Goal: Task Accomplishment & Management: Use online tool/utility

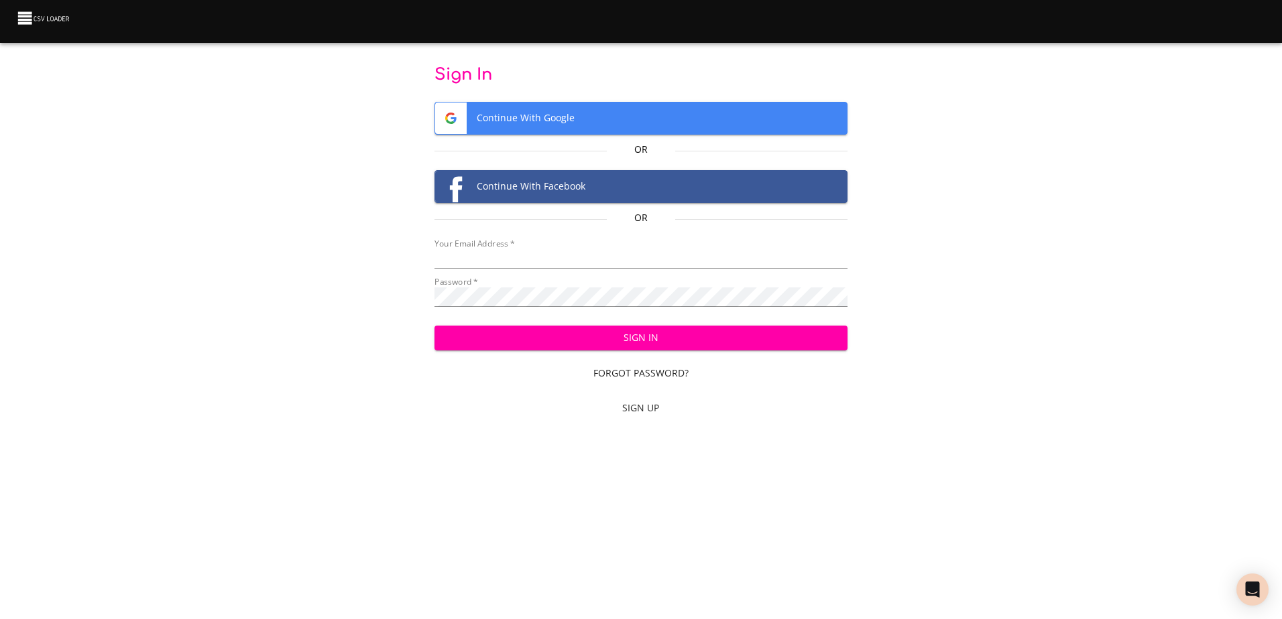
type input "[EMAIL_ADDRESS][DOMAIN_NAME]"
click at [655, 337] on span "Sign In" at bounding box center [640, 338] width 391 height 17
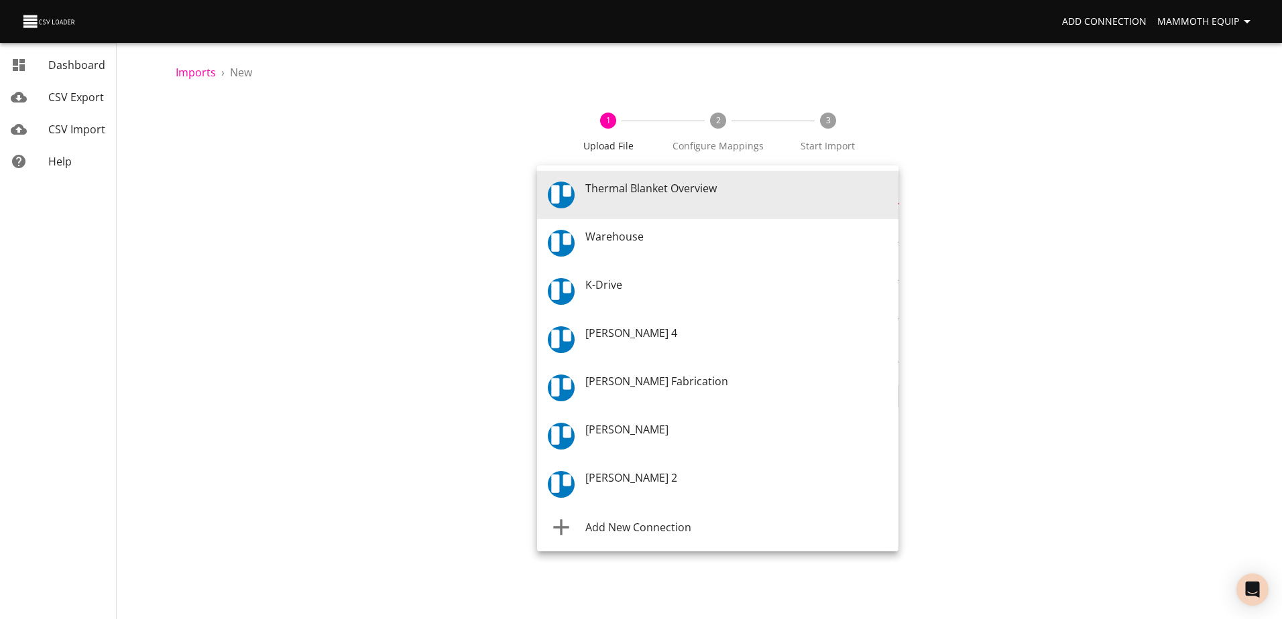
click at [886, 192] on body "Add Connection Mammoth Equip Dashboard CSV Export CSV Import Help Imports › New…" at bounding box center [641, 309] width 1282 height 619
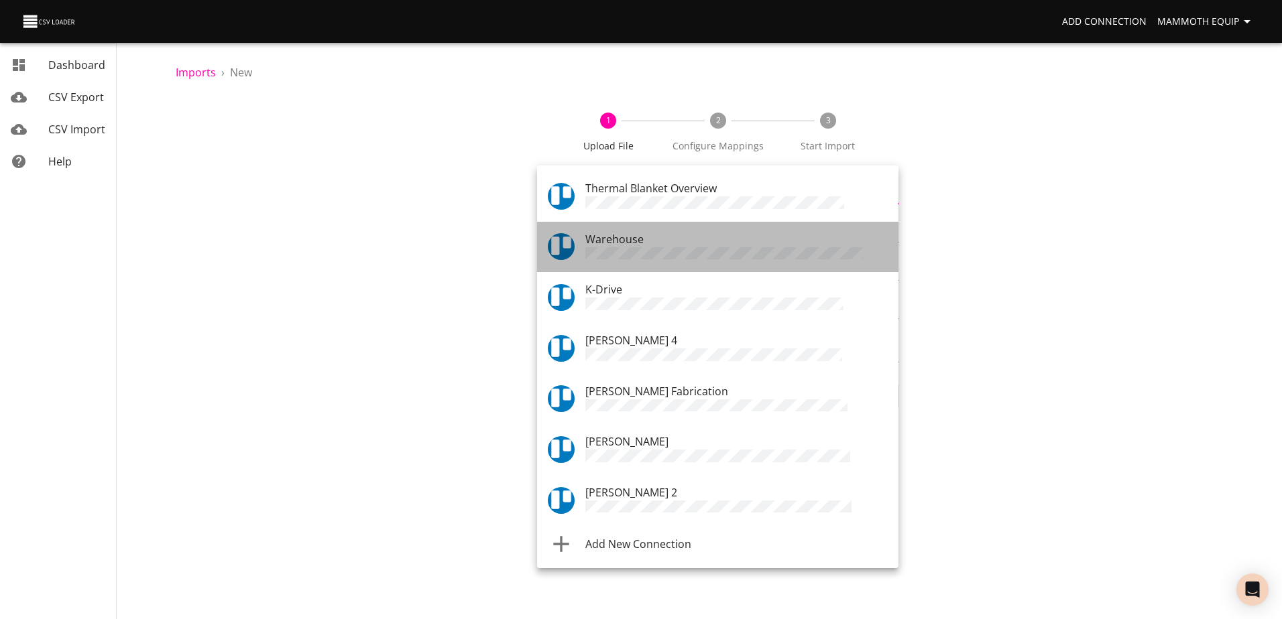
click at [682, 237] on div "Warehouse" at bounding box center [736, 247] width 302 height 32
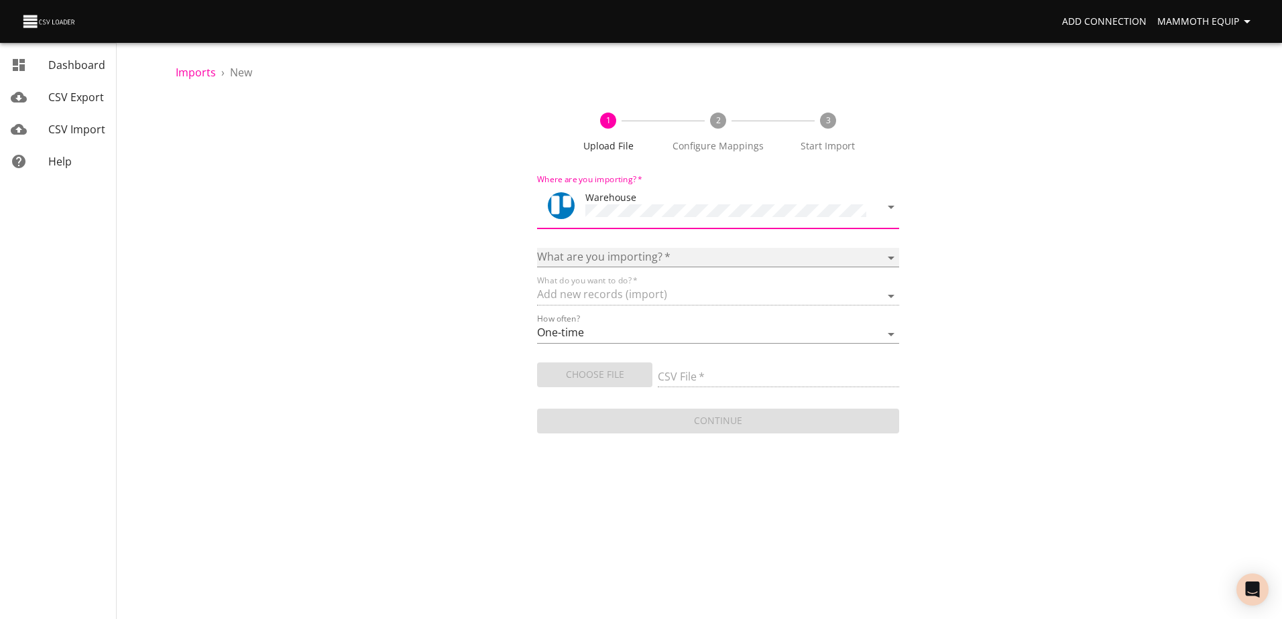
click at [891, 253] on select "Boards Cards Checkitems Checklists" at bounding box center [717, 257] width 361 height 19
select select "cards"
click at [537, 248] on select "Boards Cards Checkitems Checklists" at bounding box center [717, 257] width 361 height 19
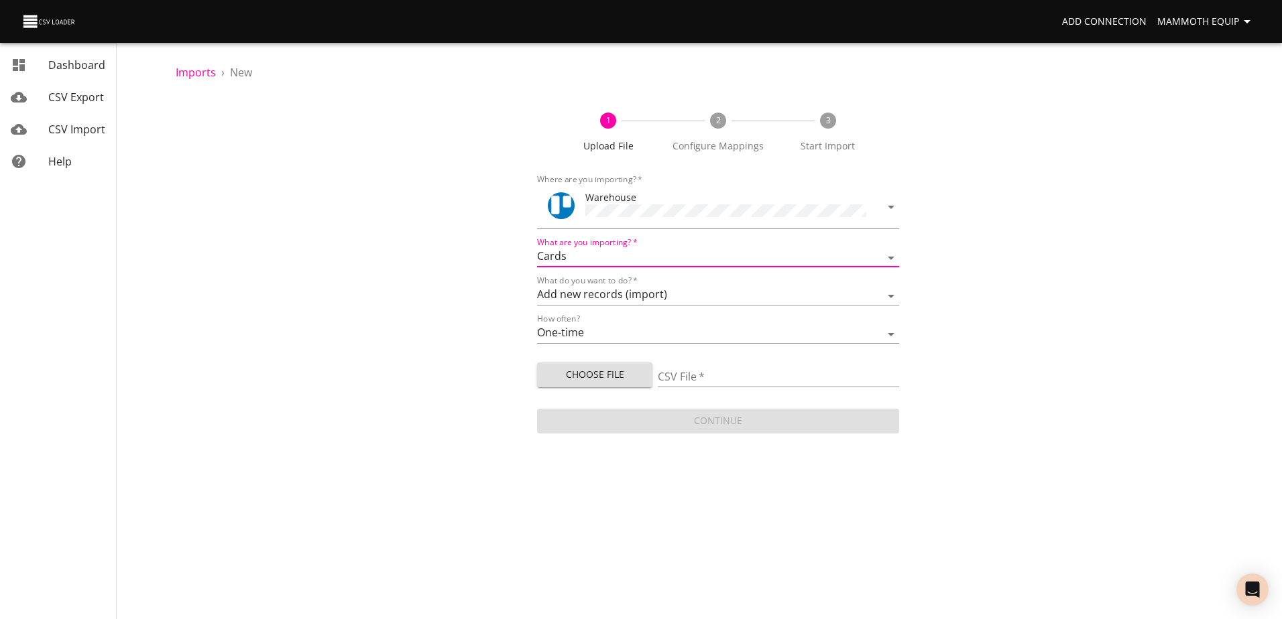
click at [608, 370] on span "Choose File" at bounding box center [595, 375] width 94 height 17
type input "Import1.xlsx"
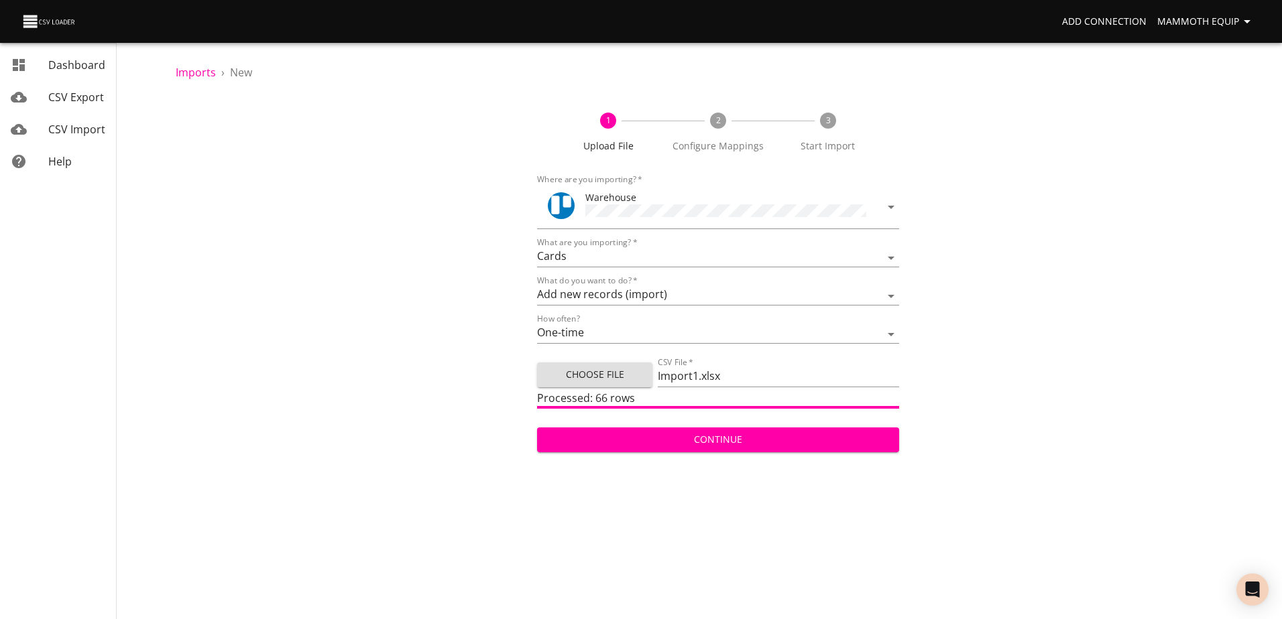
click at [775, 438] on span "Continue" at bounding box center [718, 440] width 340 height 17
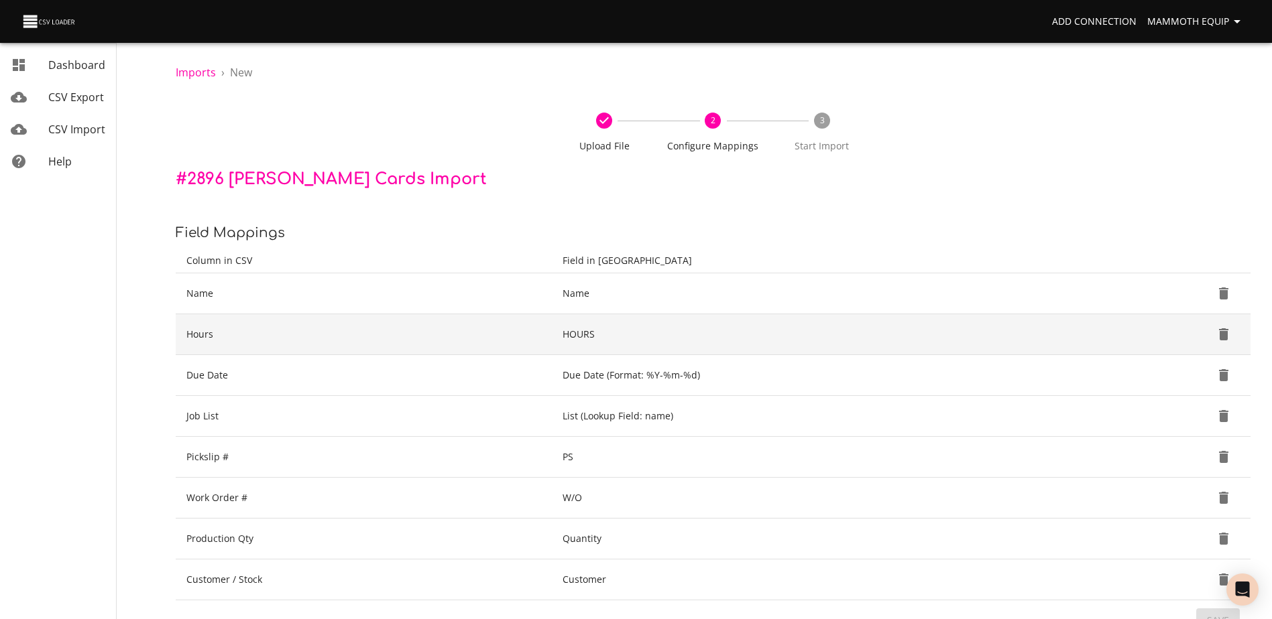
scroll to position [141, 0]
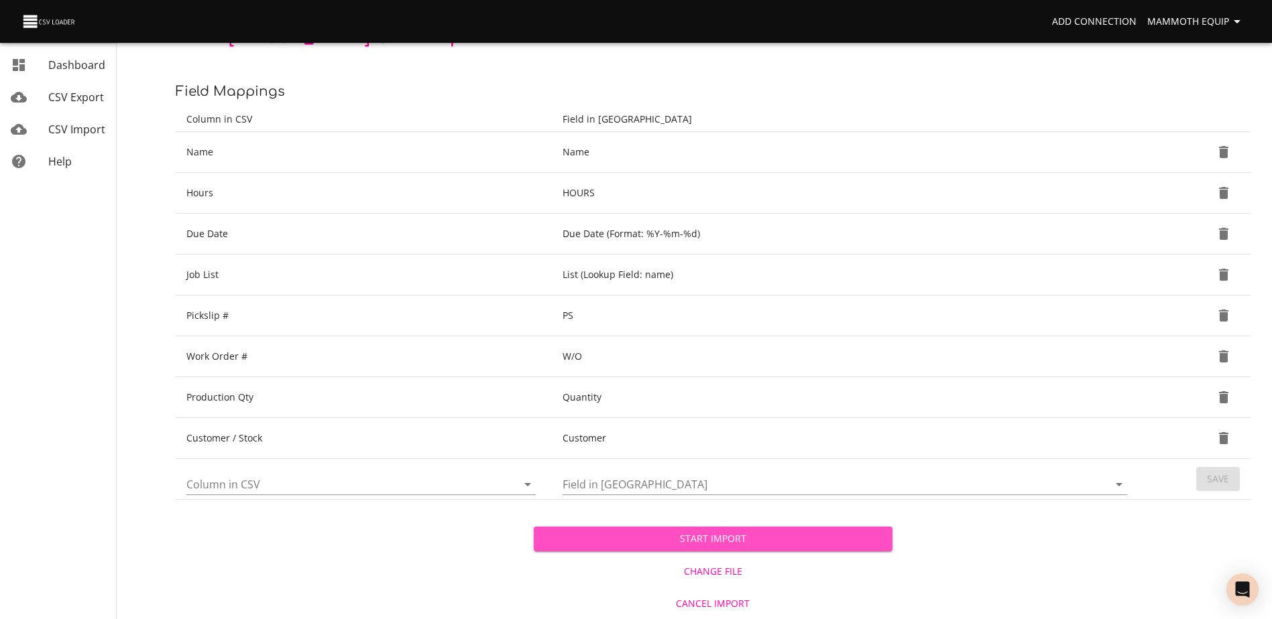
click at [588, 543] on span "Start Import" at bounding box center [712, 539] width 337 height 17
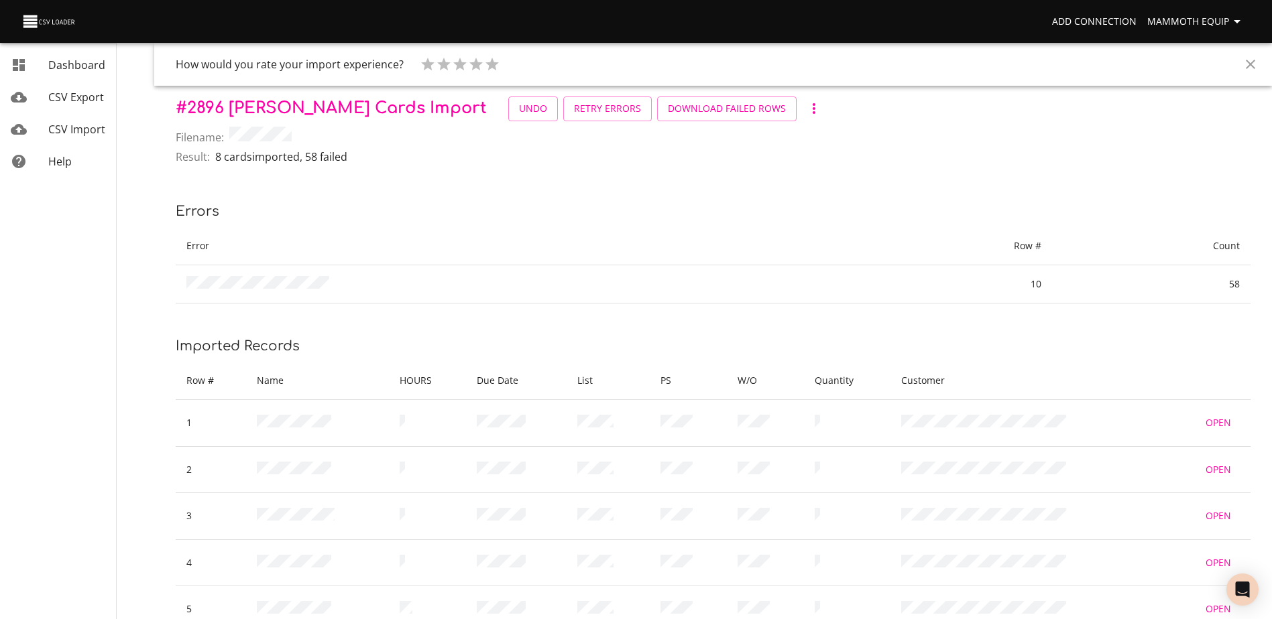
scroll to position [215, 0]
